Goal: Task Accomplishment & Management: Manage account settings

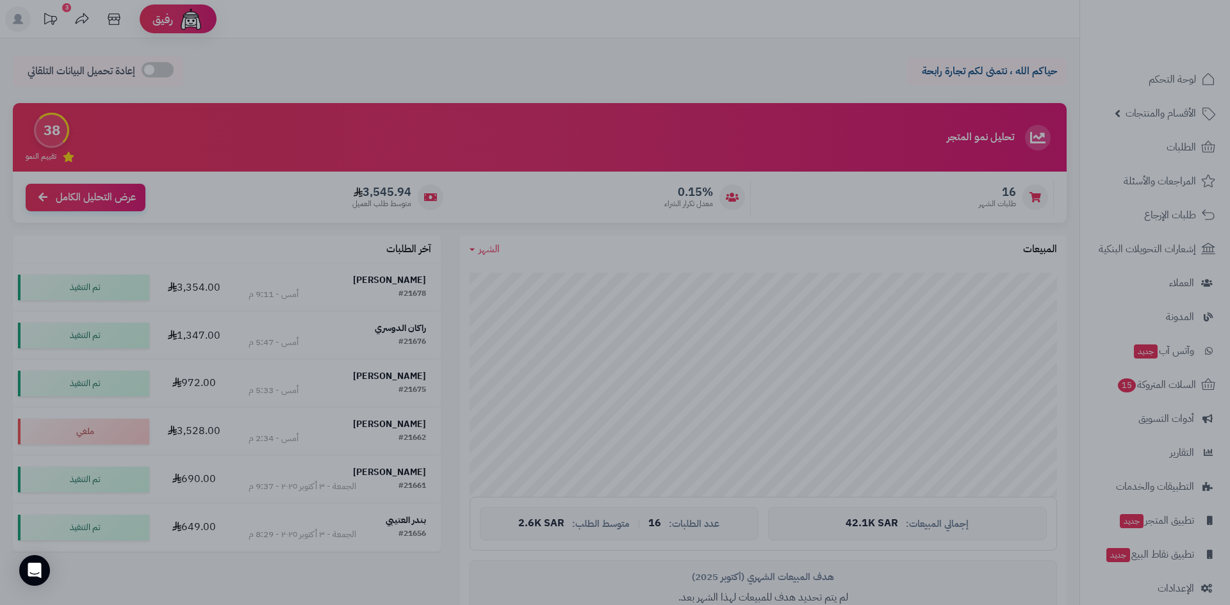
click at [924, 355] on div at bounding box center [615, 302] width 1230 height 605
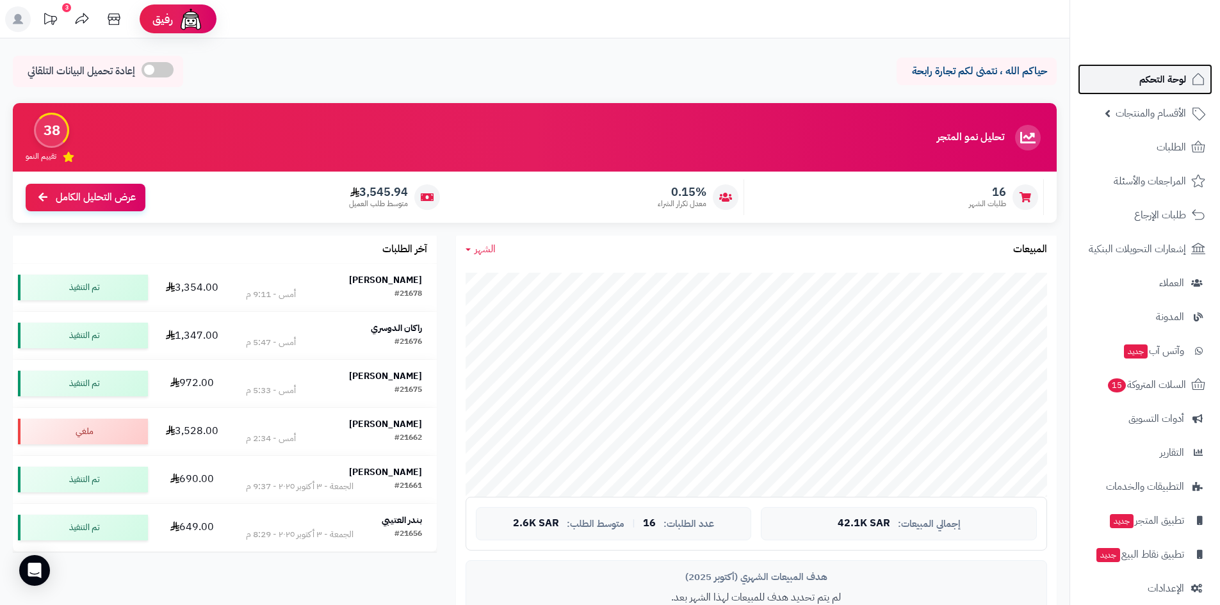
click at [1113, 86] on link "لوحة التحكم" at bounding box center [1145, 79] width 135 height 31
click at [1176, 85] on span "لوحة التحكم" at bounding box center [1163, 79] width 47 height 18
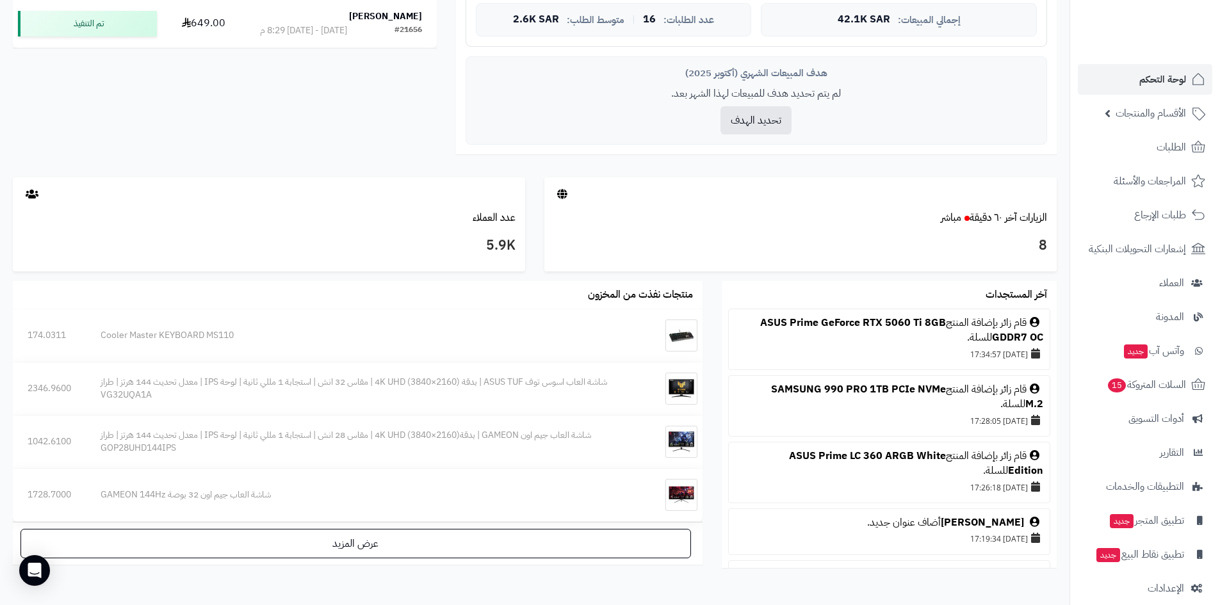
scroll to position [513, 0]
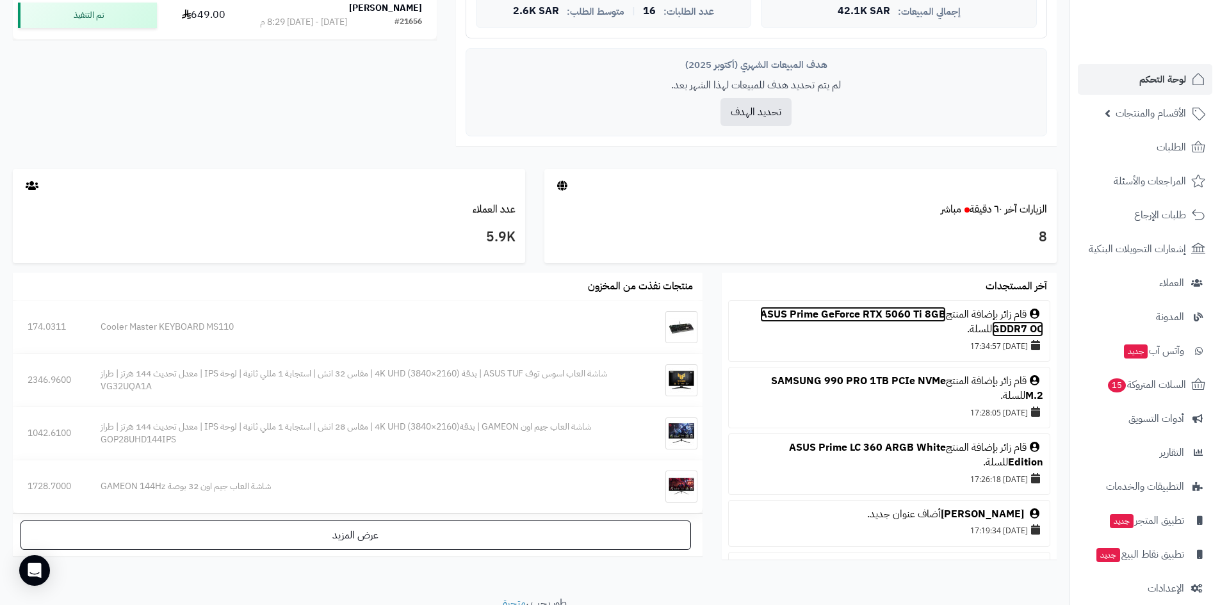
click at [856, 316] on link "ASUS Prime GeForce RTX 5060 Ti 8GB GDDR7 OC" at bounding box center [901, 322] width 283 height 30
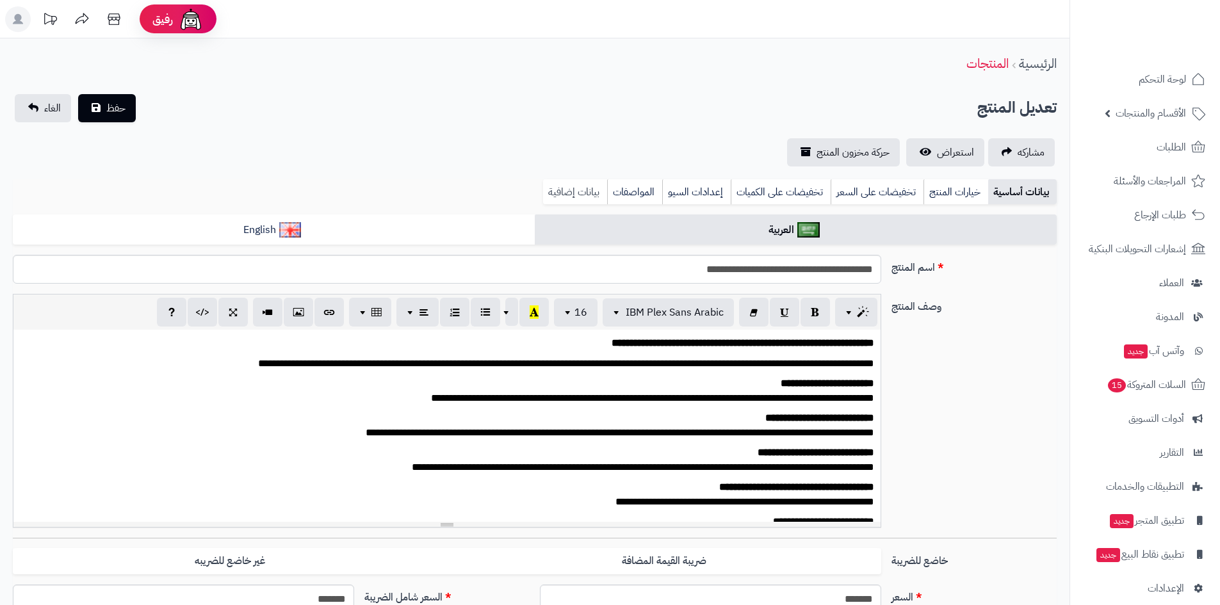
scroll to position [807, 0]
click at [588, 193] on link "بيانات إضافية" at bounding box center [575, 192] width 64 height 26
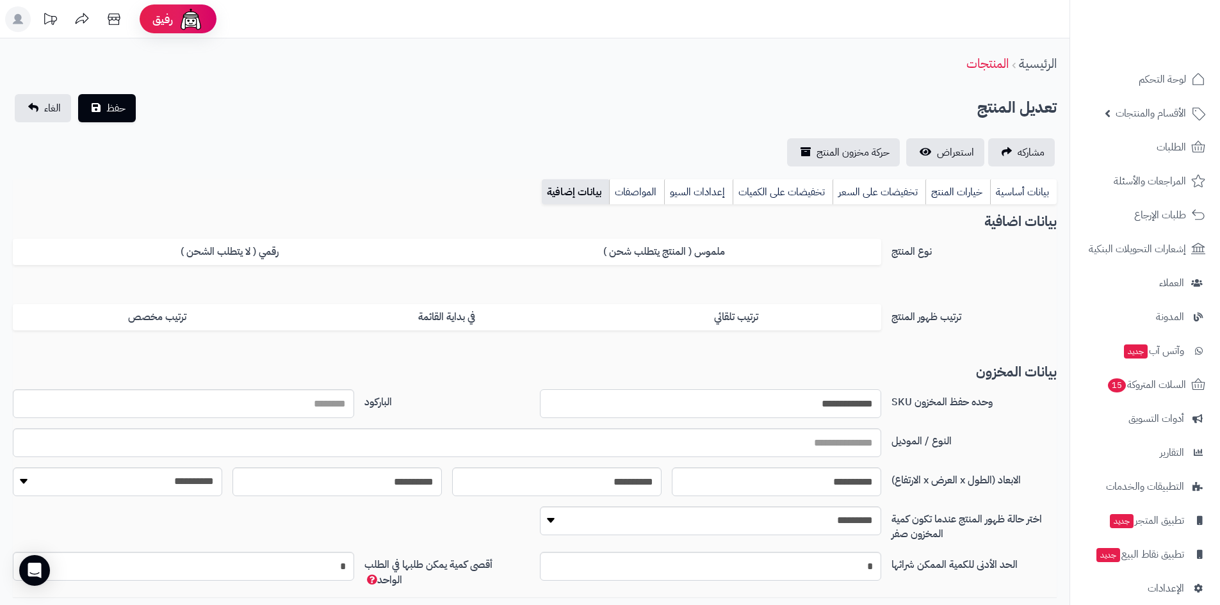
click at [828, 405] on input "**********" at bounding box center [710, 404] width 341 height 29
click at [998, 188] on link "بيانات أساسية" at bounding box center [1023, 192] width 67 height 26
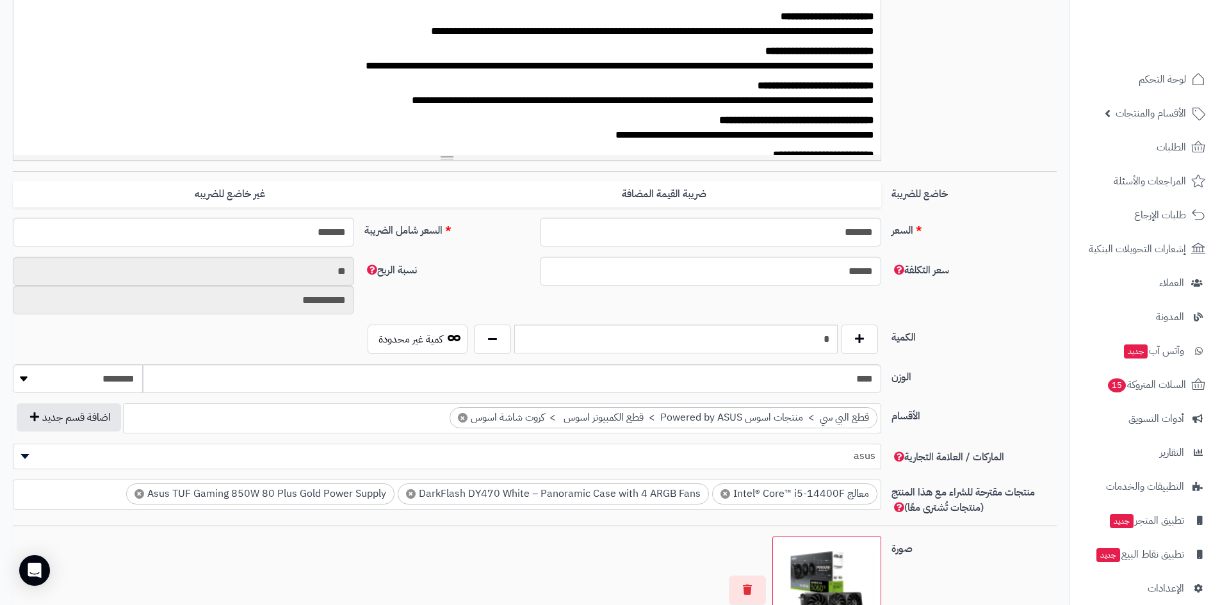
scroll to position [384, 0]
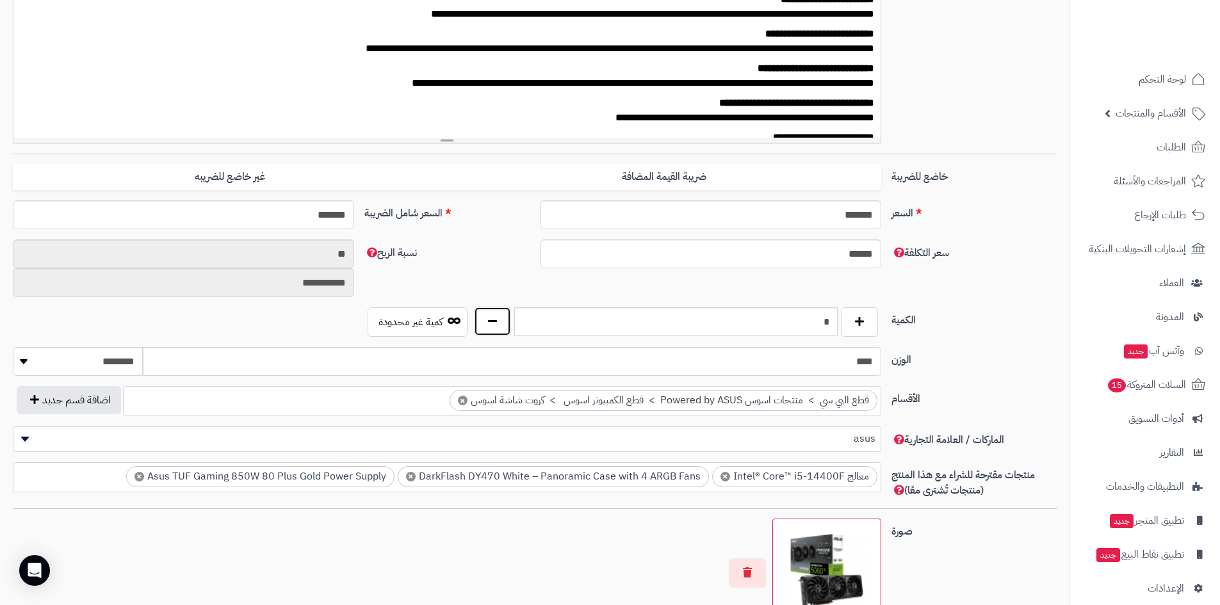
click at [481, 329] on button "button" at bounding box center [492, 321] width 37 height 29
type input "*"
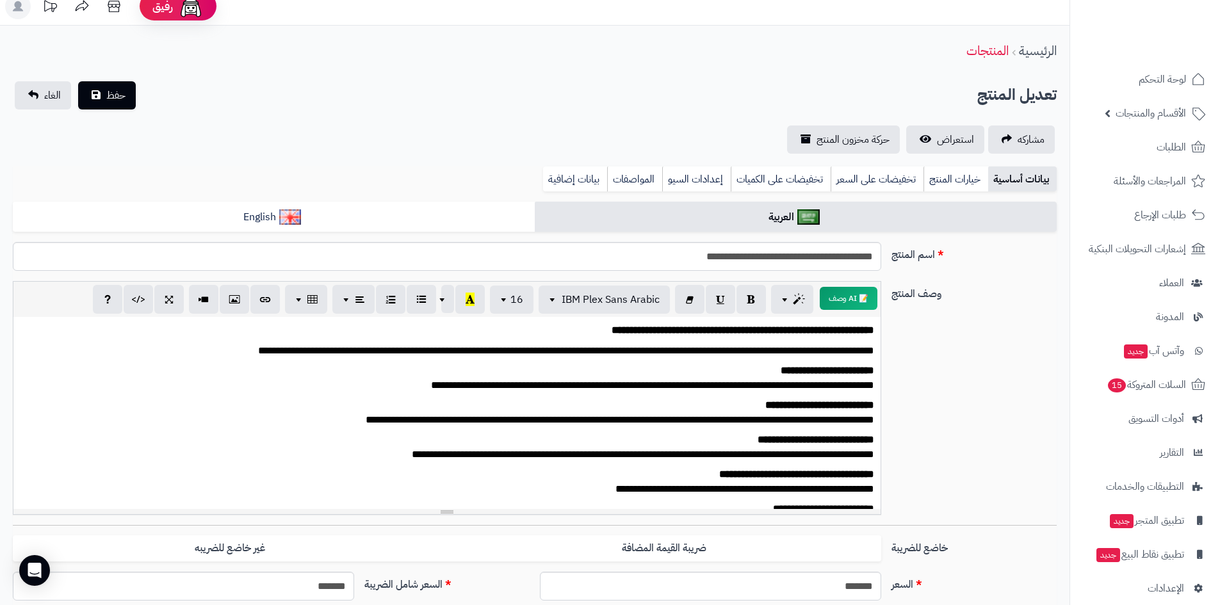
scroll to position [0, 0]
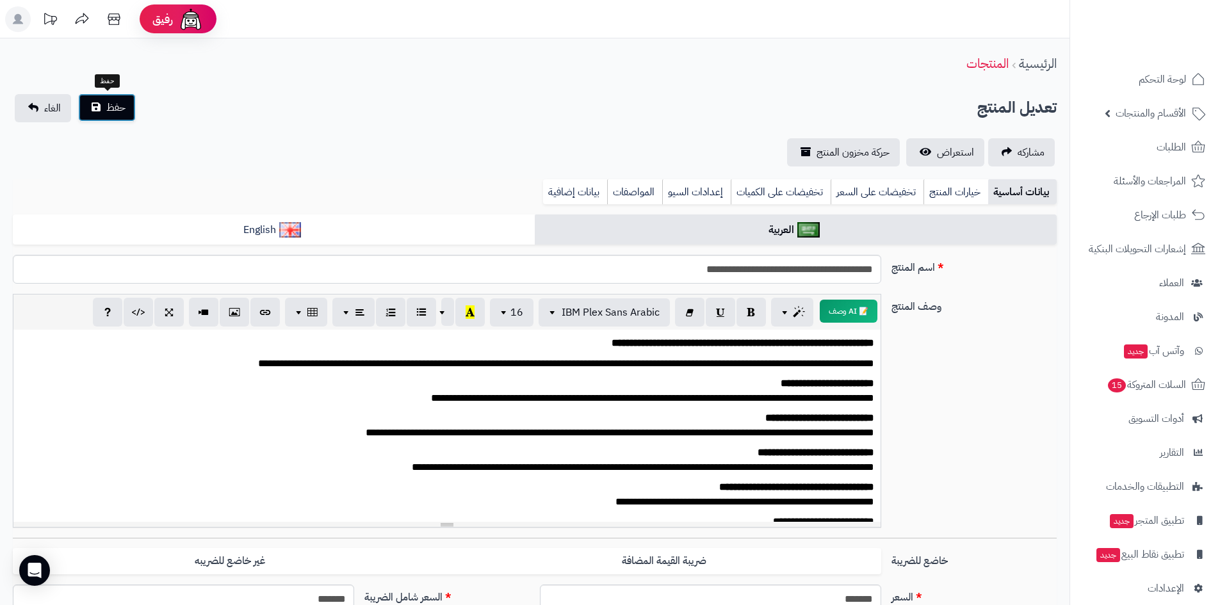
click at [135, 100] on button "حفظ" at bounding box center [107, 108] width 58 height 28
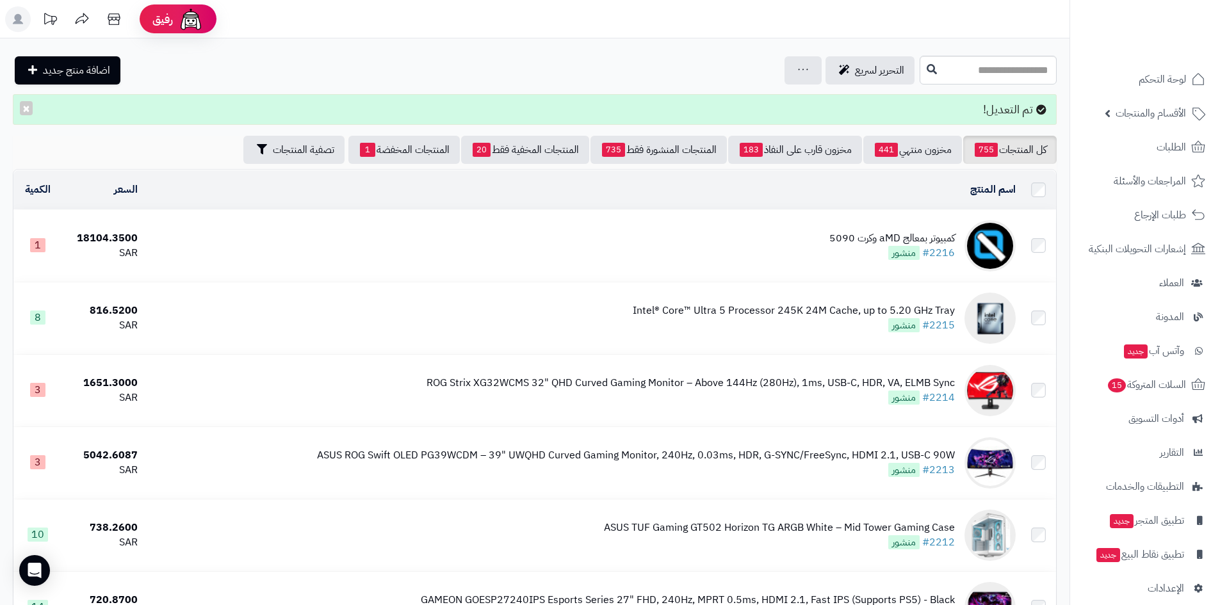
click at [899, 232] on div "كمبيوتر بمعالج aMD وكرت 5090" at bounding box center [893, 238] width 126 height 15
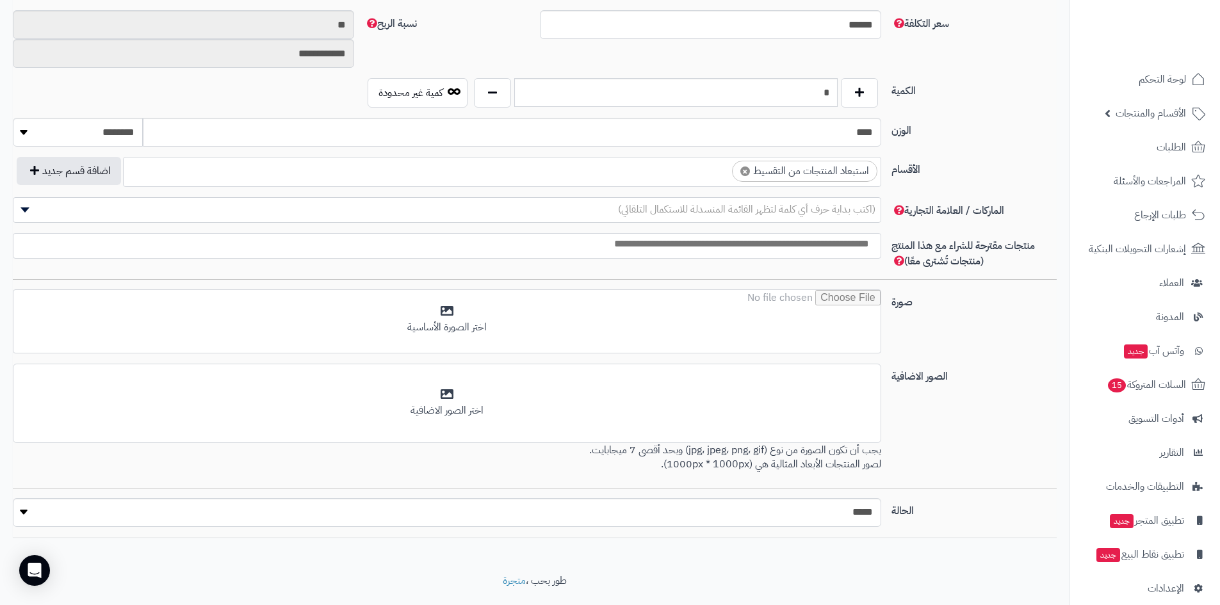
scroll to position [646, 0]
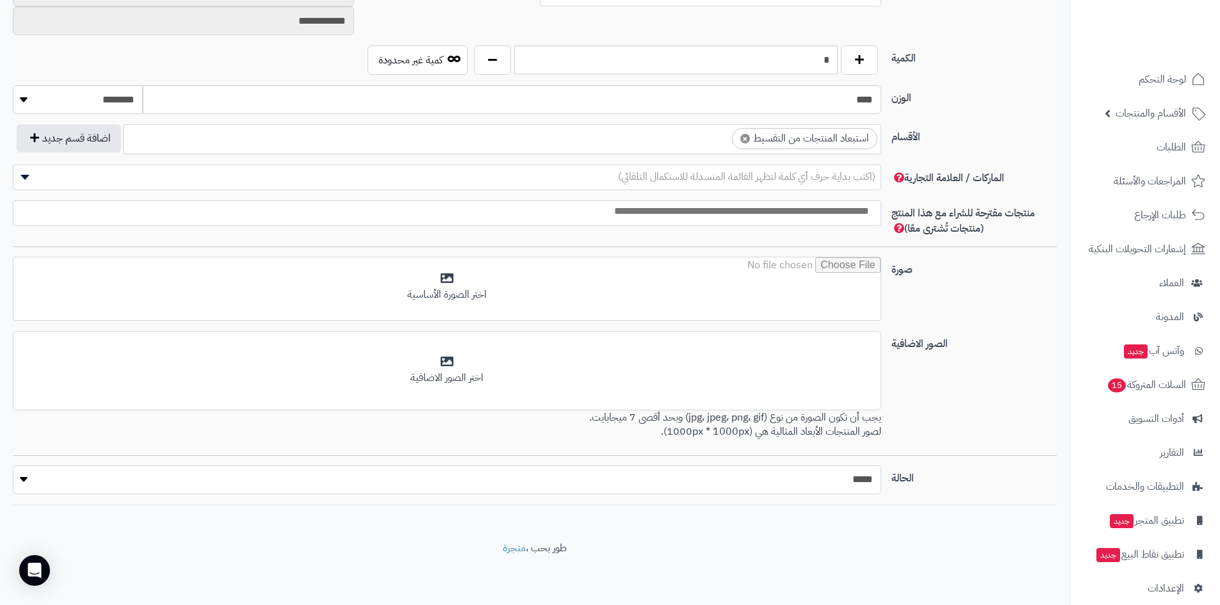
click at [821, 486] on select "***** ****" at bounding box center [447, 480] width 869 height 29
select select "*"
click at [13, 466] on select "***** ****" at bounding box center [447, 480] width 869 height 29
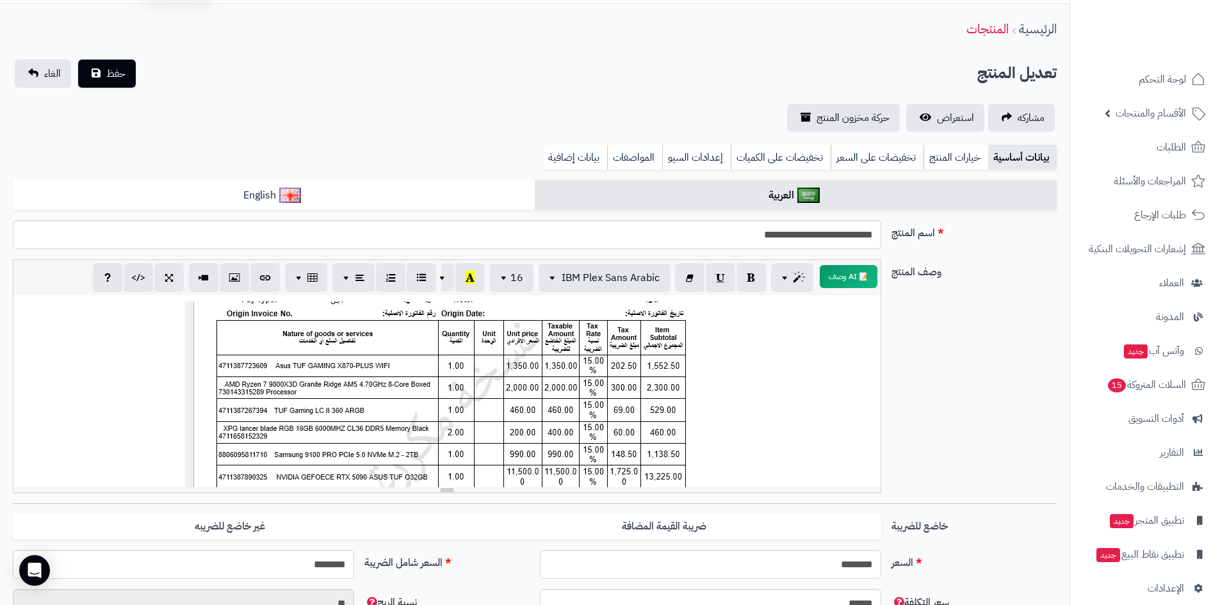
scroll to position [0, 0]
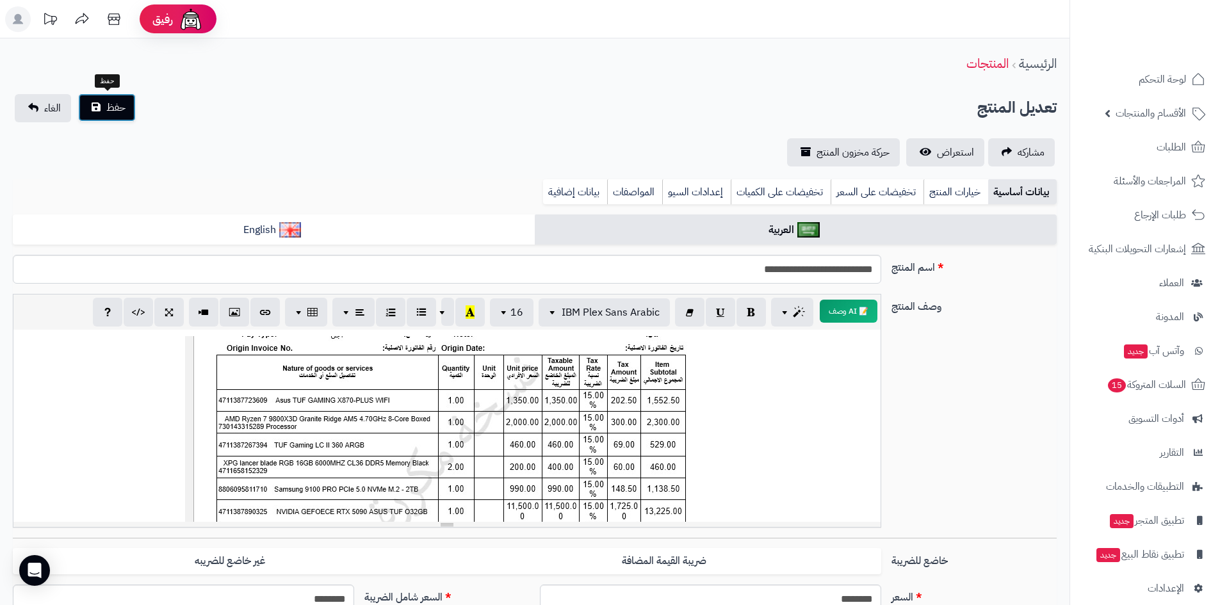
click at [127, 103] on button "حفظ" at bounding box center [107, 108] width 58 height 28
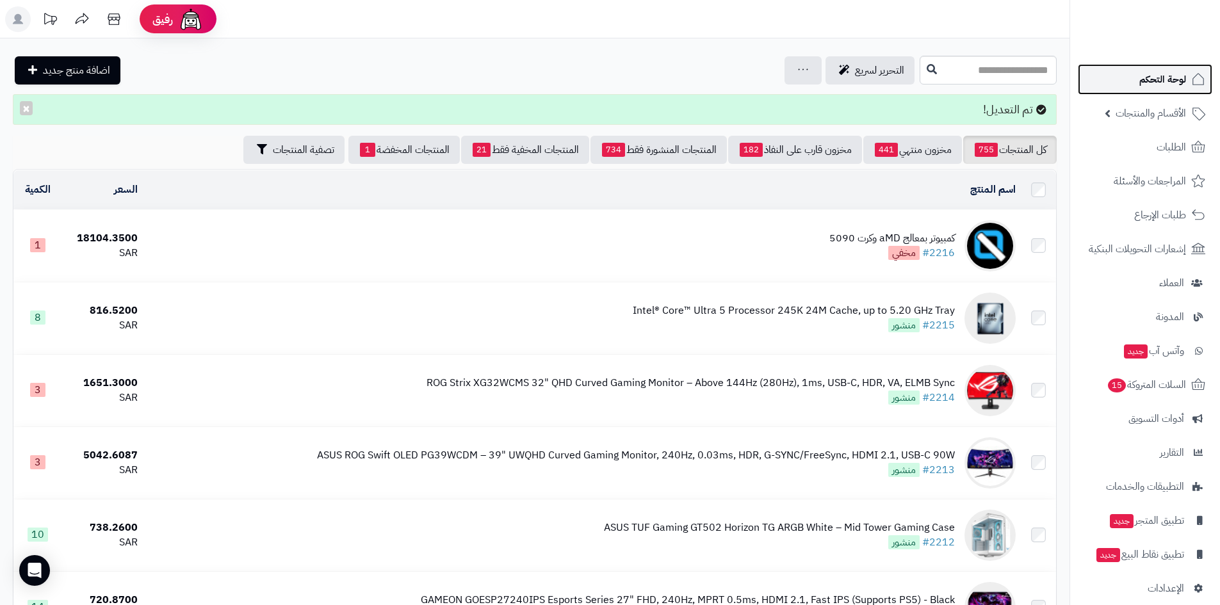
click at [1139, 71] on link "لوحة التحكم" at bounding box center [1145, 79] width 135 height 31
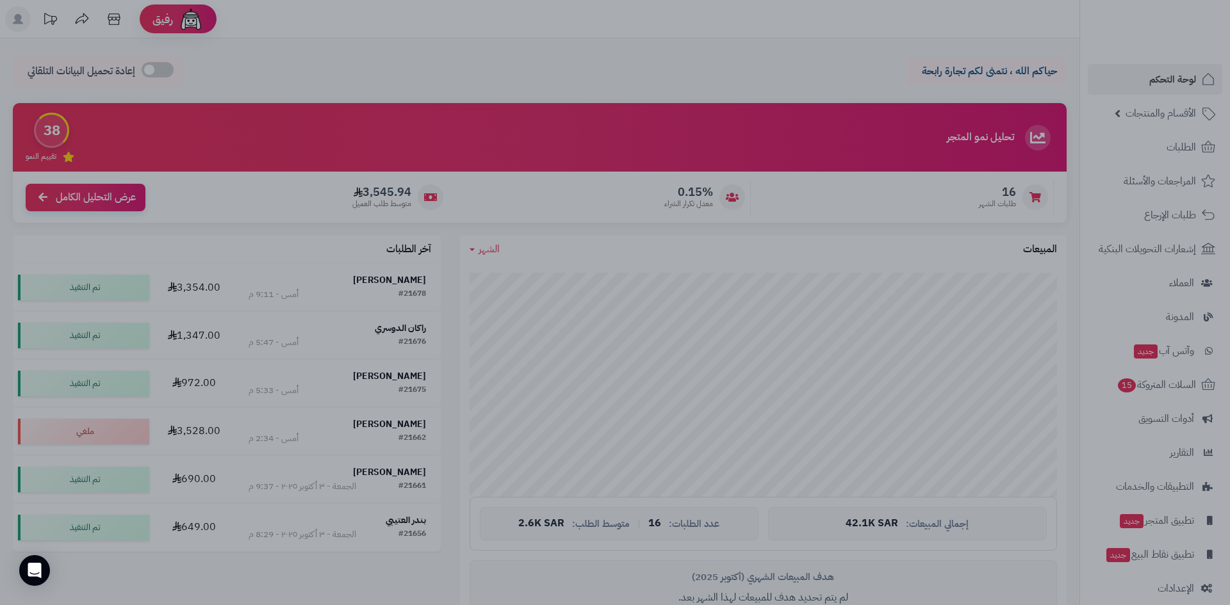
click at [1158, 95] on div at bounding box center [615, 302] width 1230 height 605
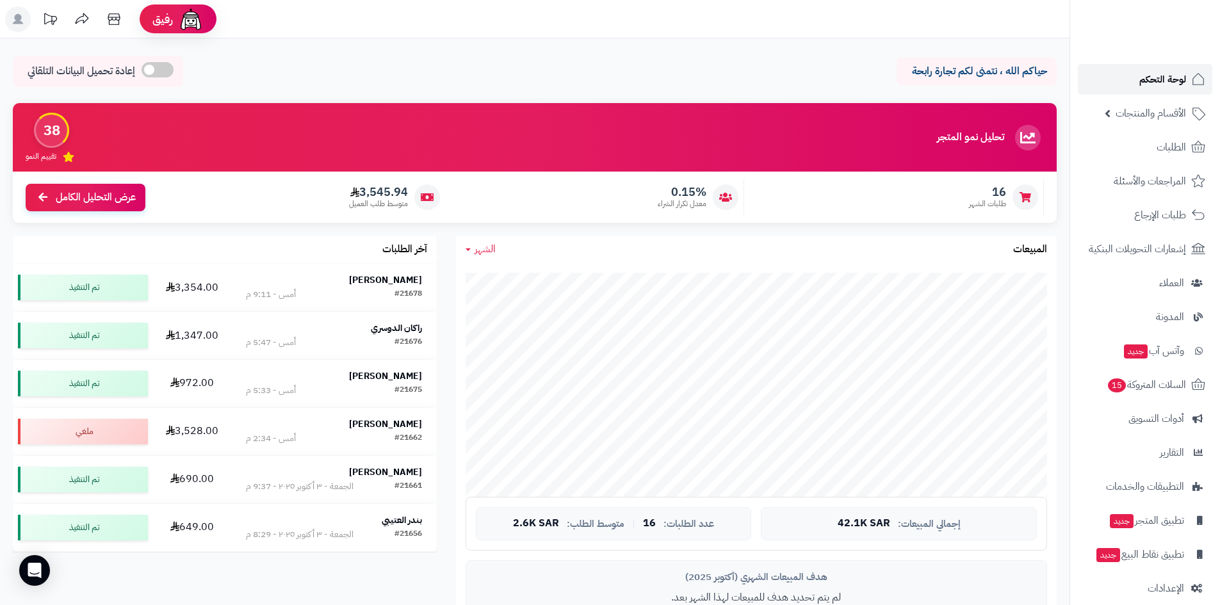
click at [1156, 83] on span "لوحة التحكم" at bounding box center [1163, 79] width 47 height 18
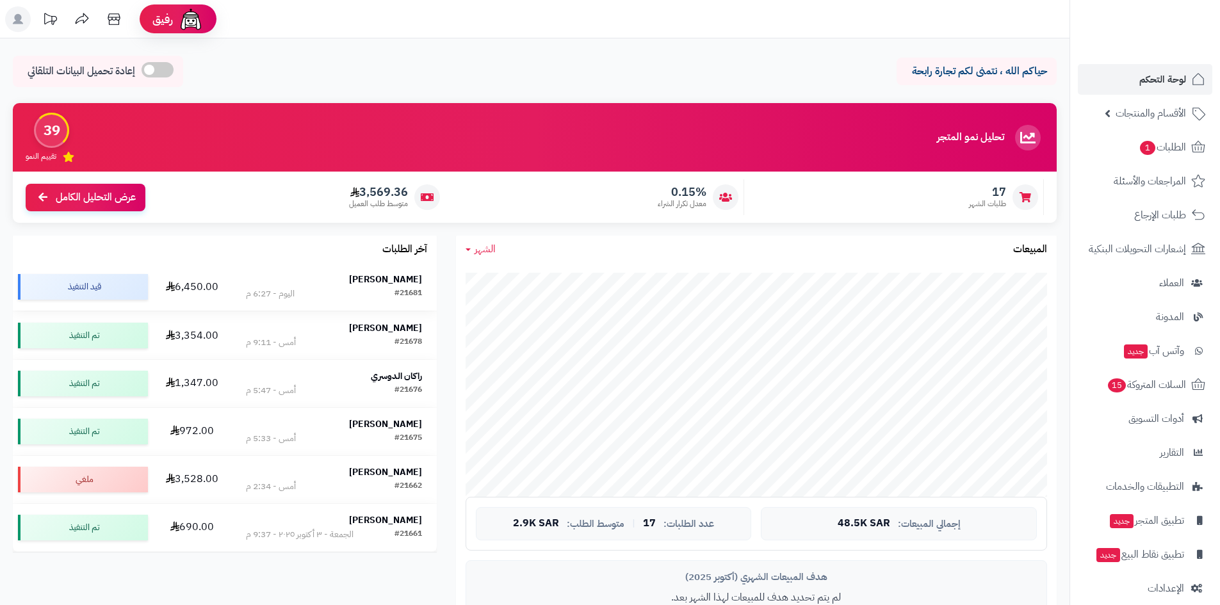
click at [375, 283] on div "[PERSON_NAME]" at bounding box center [334, 280] width 176 height 13
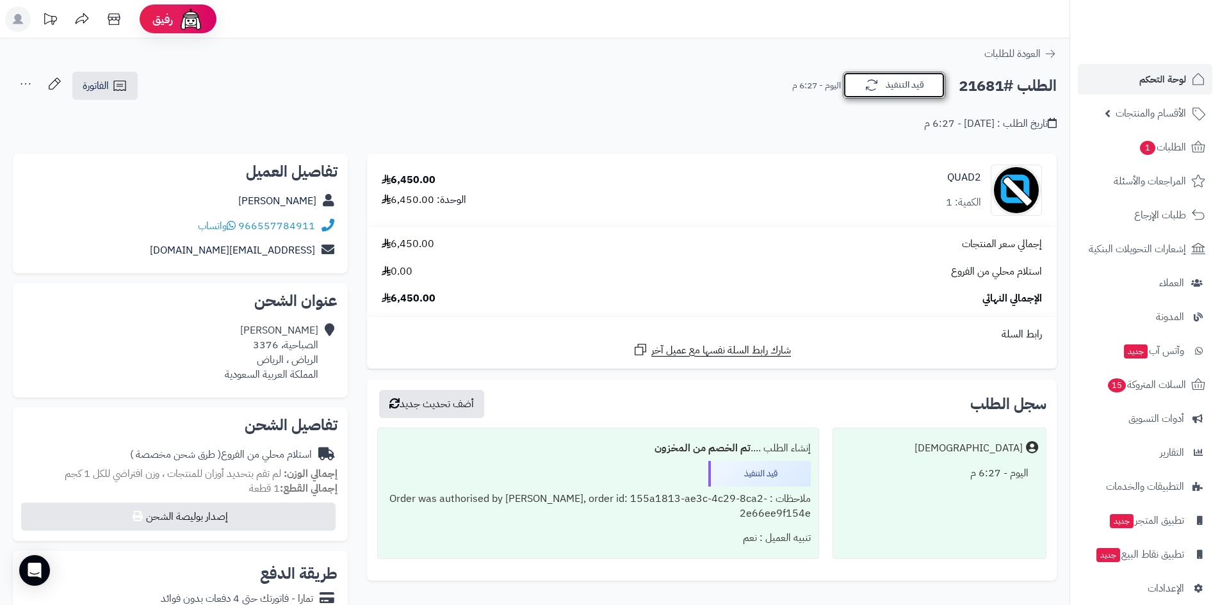
click at [880, 88] on button "قيد التنفيذ" at bounding box center [894, 85] width 103 height 27
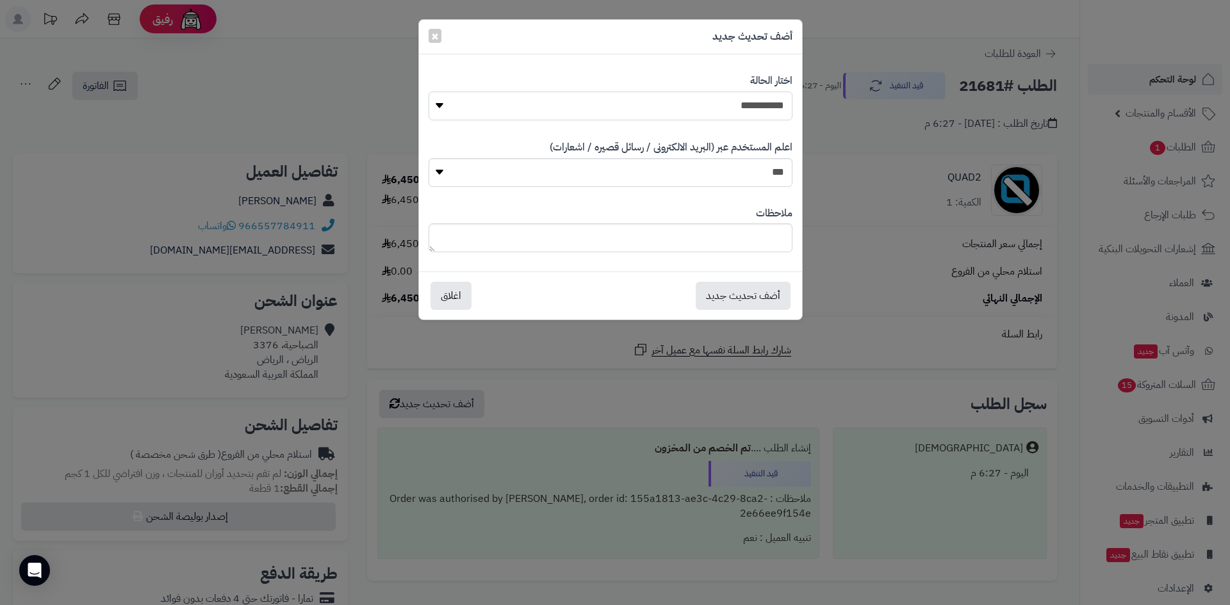
click at [761, 111] on select "**********" at bounding box center [611, 106] width 364 height 29
select select "*"
click at [429, 92] on select "**********" at bounding box center [611, 106] width 364 height 29
click at [744, 301] on button "أضف تحديث جديد" at bounding box center [743, 295] width 95 height 28
